Goal: Participate in discussion: Engage in conversation with other users on a specific topic

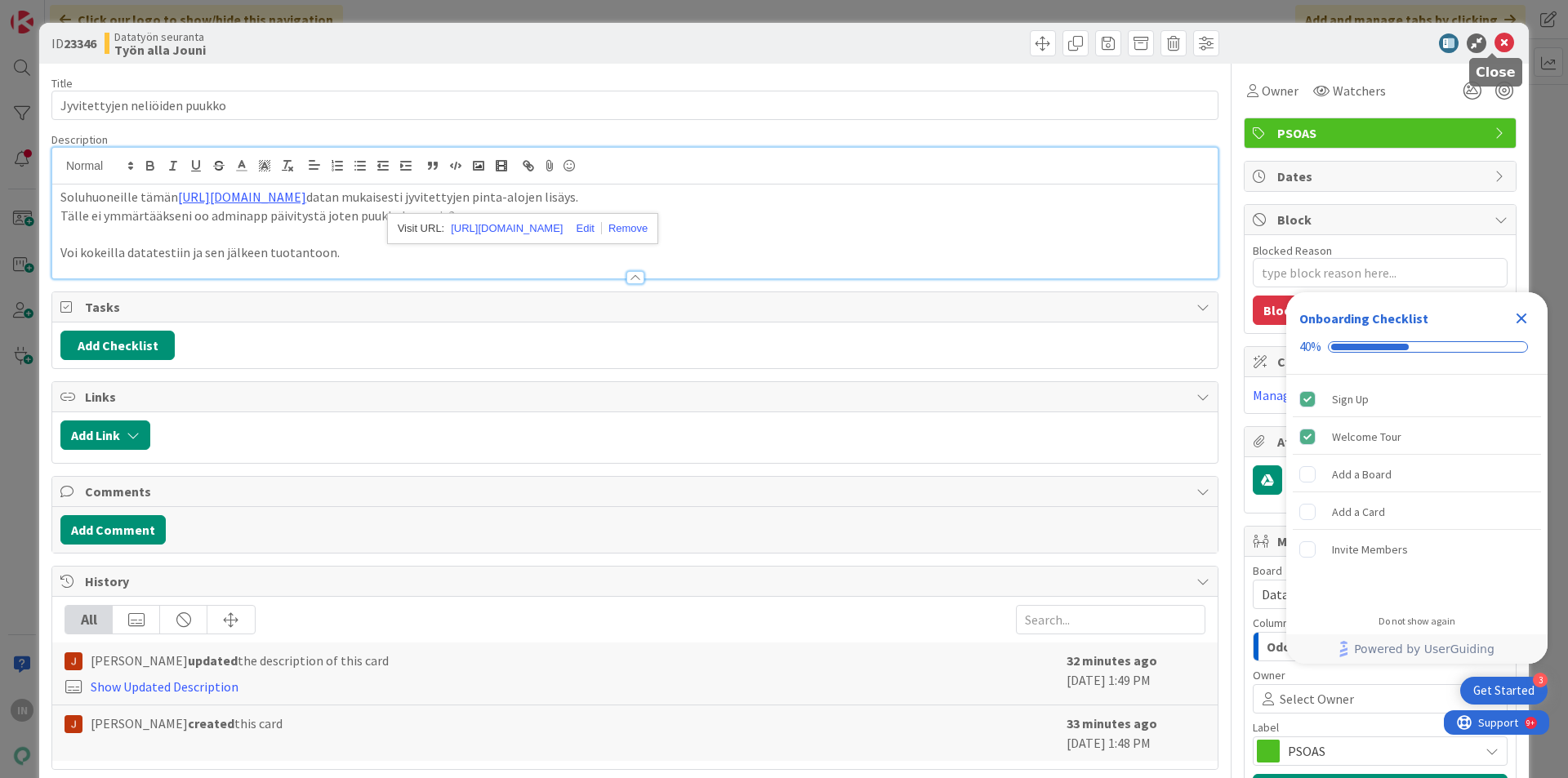
click at [1494, 42] on icon at bounding box center [1504, 43] width 20 height 20
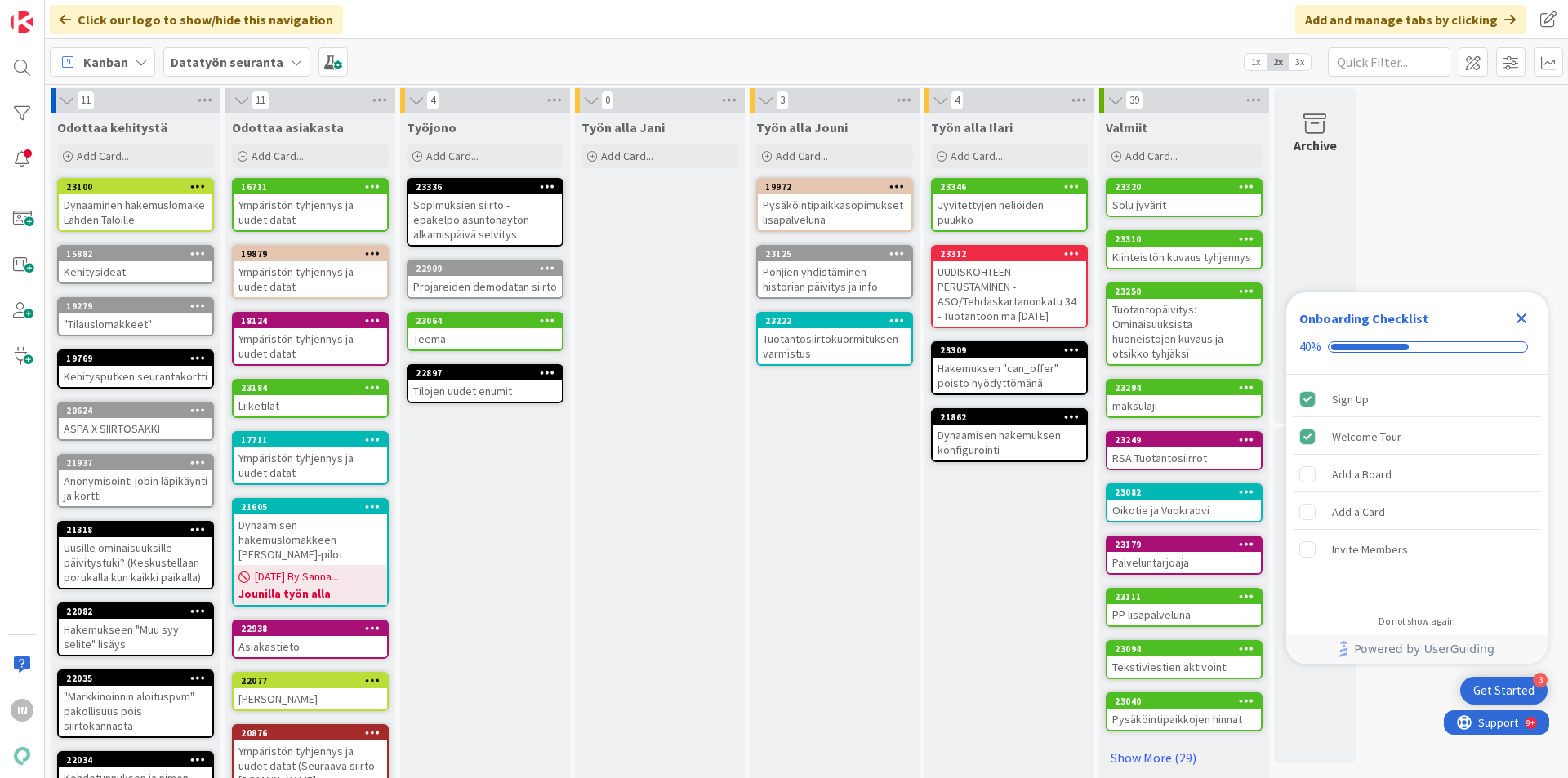
click at [1015, 203] on div "Jyvitettyjen neliöiden puukko" at bounding box center [1010, 212] width 154 height 35
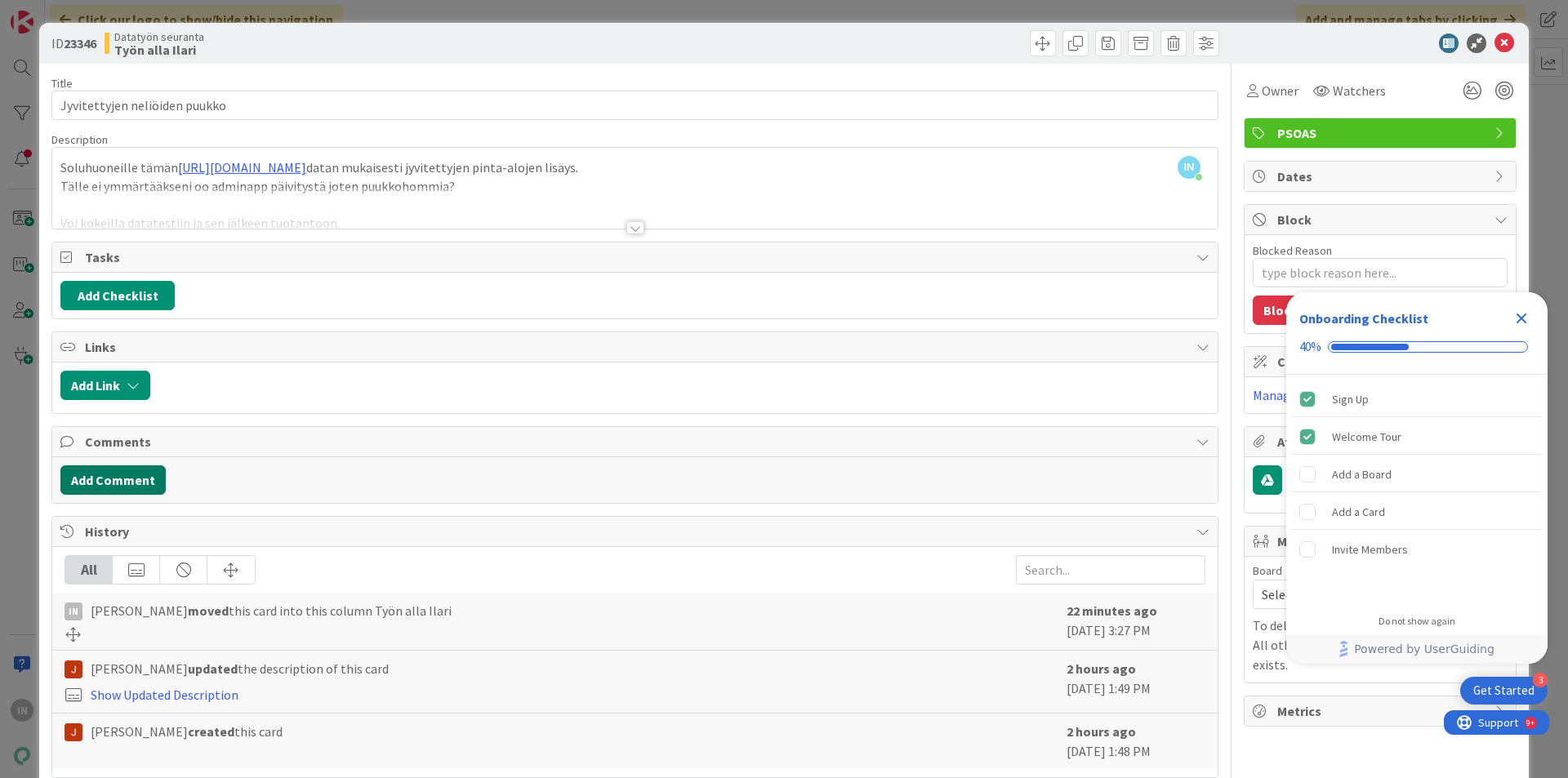
click at [141, 479] on button "Add Comment" at bounding box center [112, 481] width 105 height 30
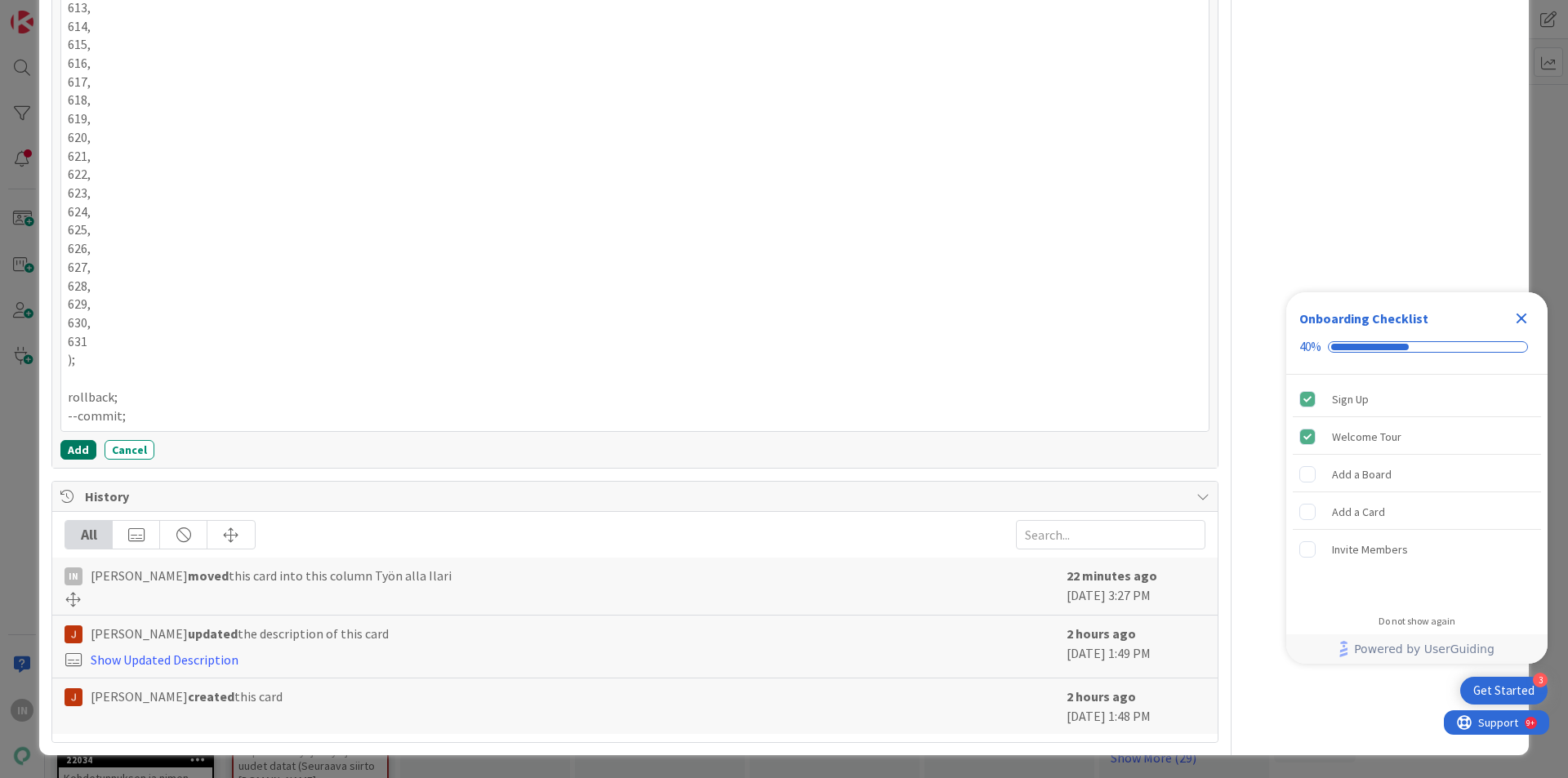
click at [75, 446] on button "Add" at bounding box center [78, 450] width 35 height 20
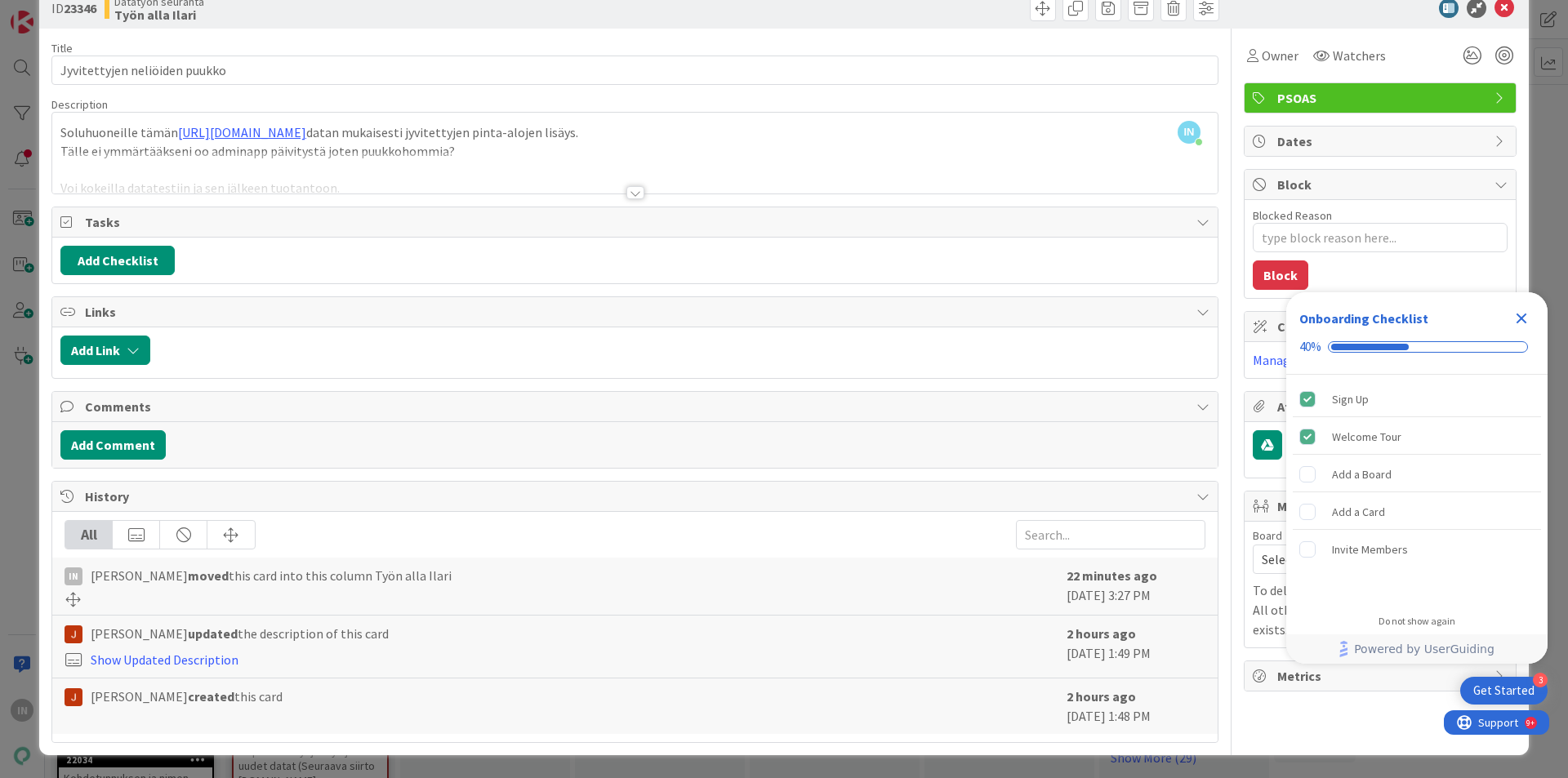
type textarea "x"
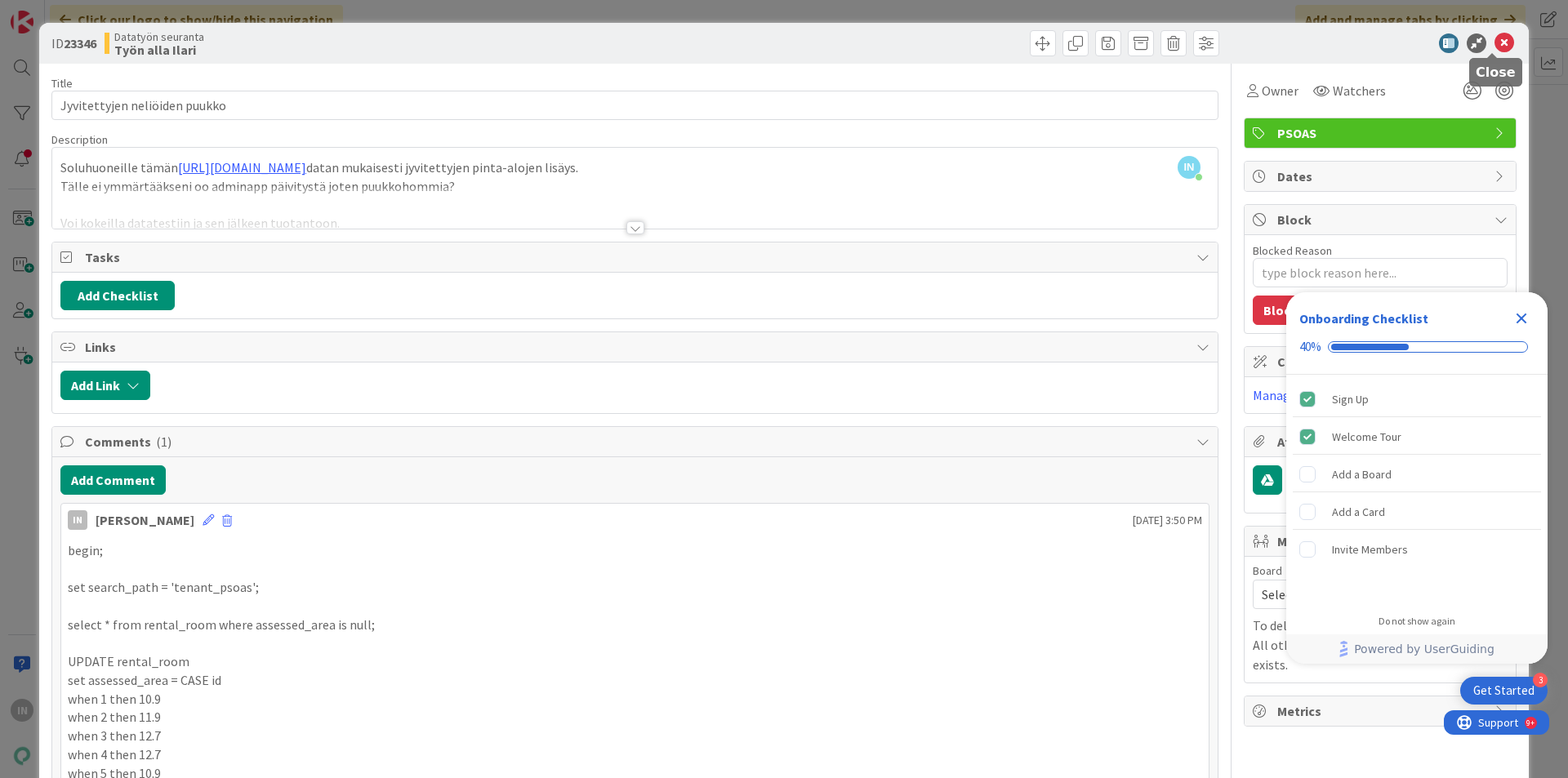
click at [1494, 40] on icon at bounding box center [1504, 43] width 20 height 20
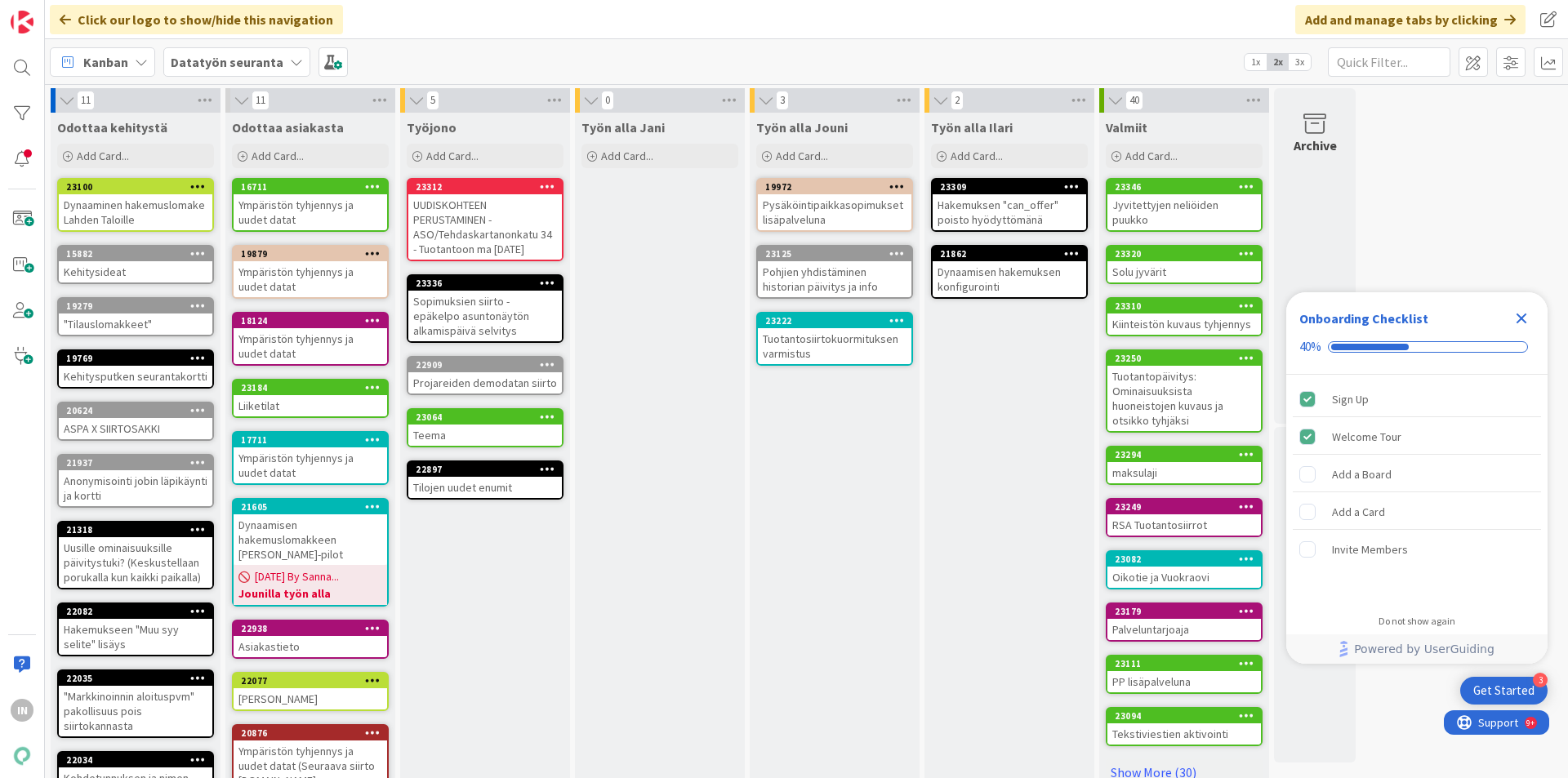
click at [892, 550] on div "[PERSON_NAME] Jouni Add Card... 19972 Pysäköintipaikkasopimukset lisäpalveluna …" at bounding box center [834, 534] width 169 height 843
click at [1530, 311] on icon "Close Checklist" at bounding box center [1521, 318] width 20 height 20
